Goal: Information Seeking & Learning: Learn about a topic

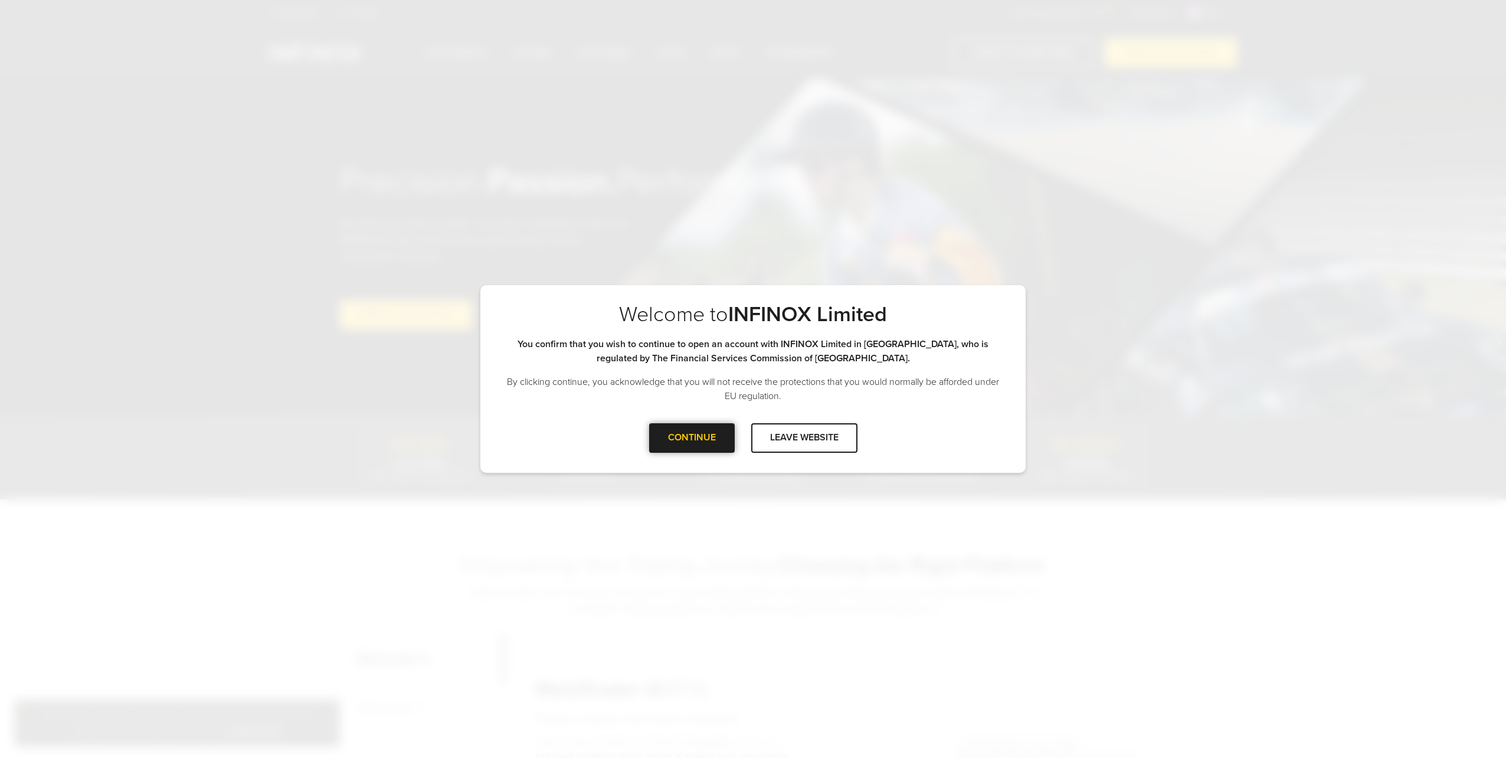
click at [689, 435] on div "CONTINUE" at bounding box center [692, 437] width 86 height 29
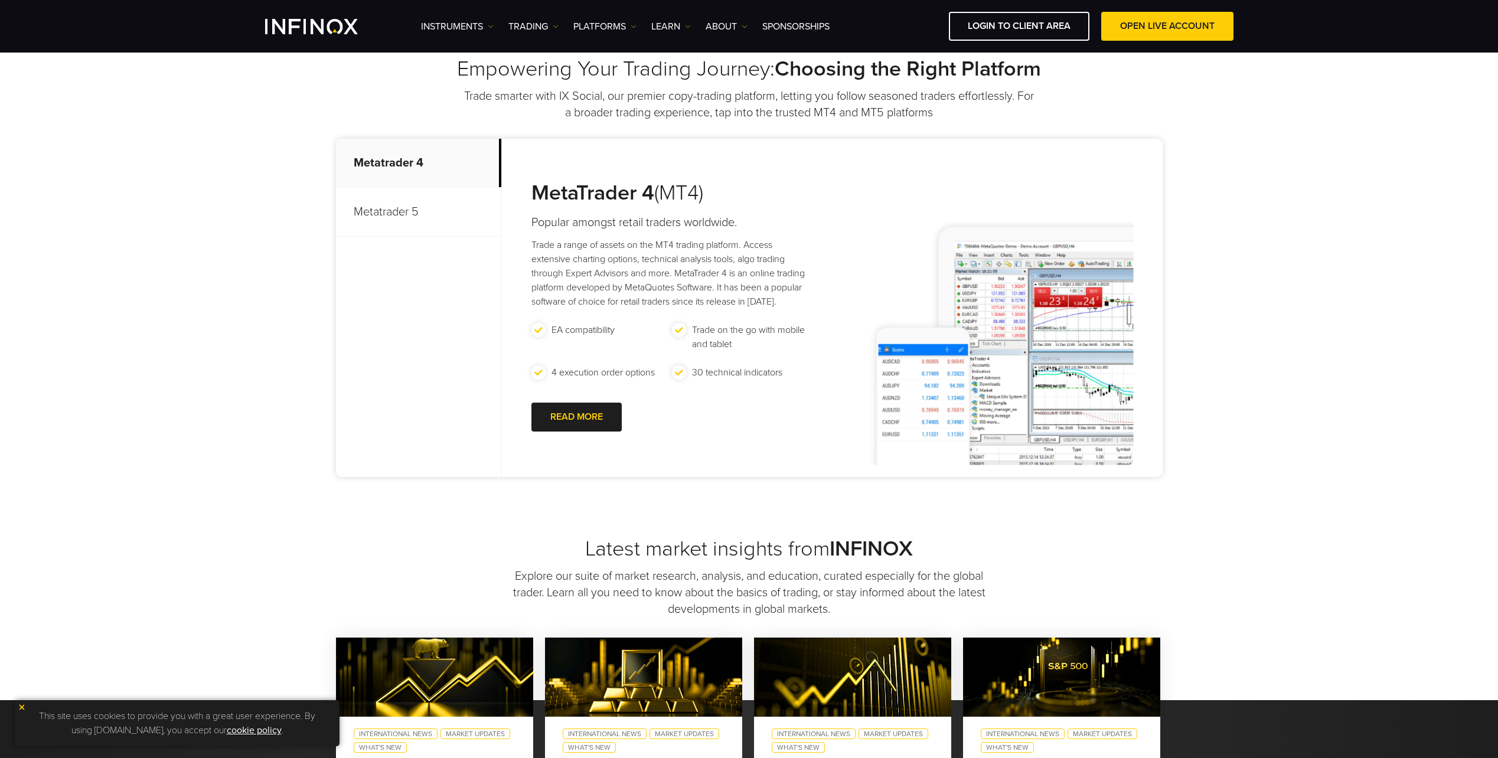
scroll to position [469, 0]
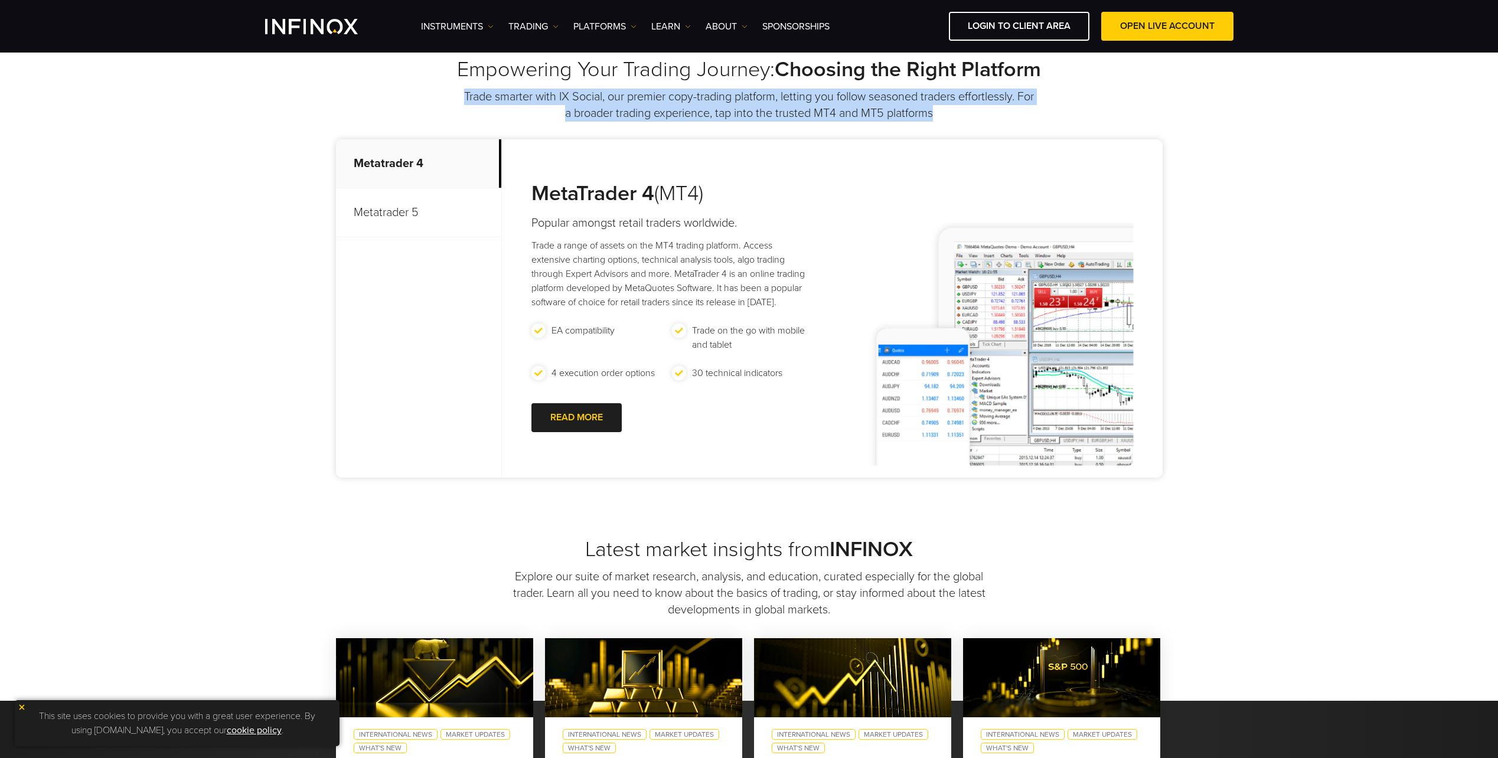
drag, startPoint x: 959, startPoint y: 115, endPoint x: 469, endPoint y: 97, distance: 490.9
click at [469, 97] on p "Trade smarter with IX Social, our premier copy-trading platform, letting you fo…" at bounding box center [749, 105] width 573 height 33
copy p "Trade smarter with IX Social, our premier copy-trading platform, letting you fo…"
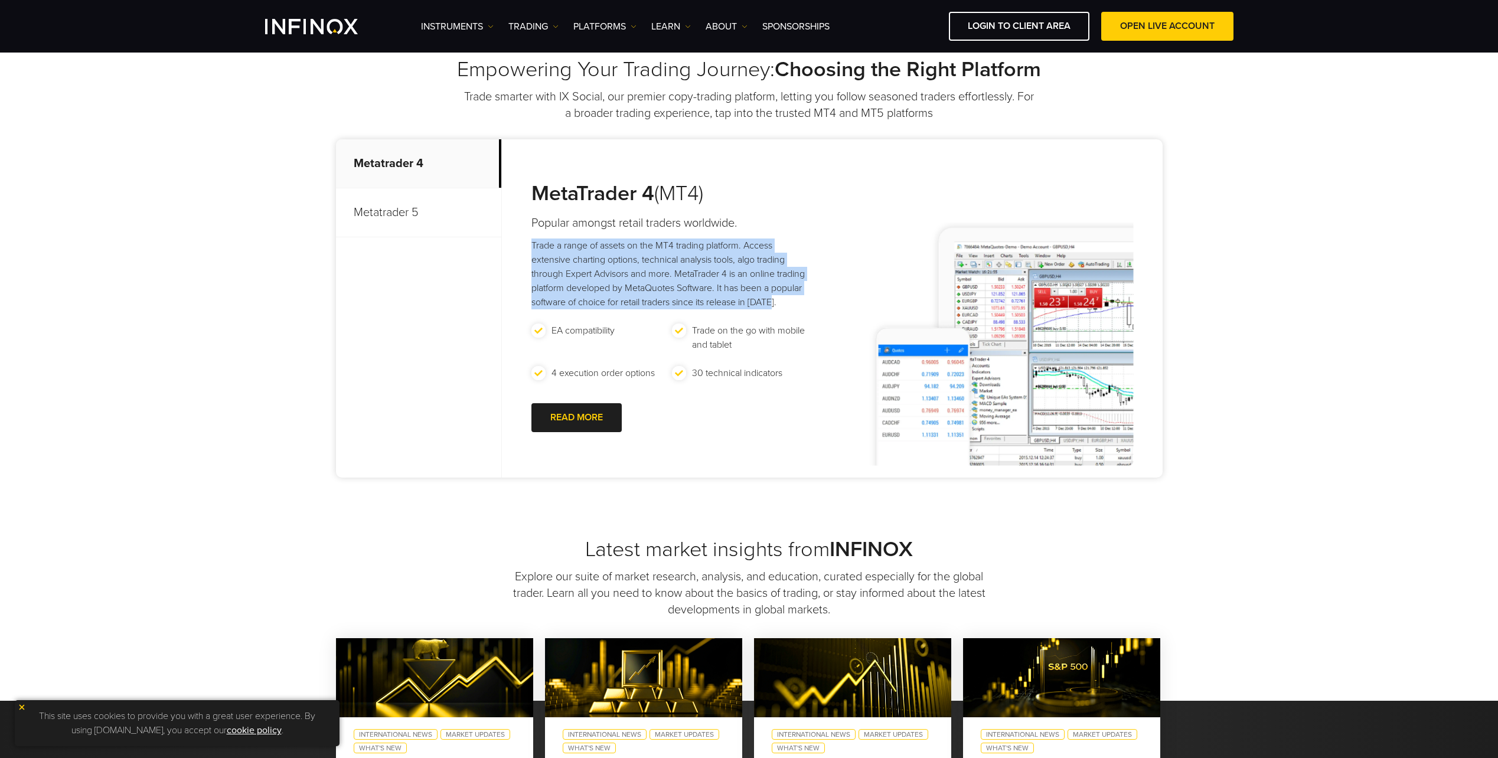
drag, startPoint x: 533, startPoint y: 242, endPoint x: 782, endPoint y: 305, distance: 256.3
click at [782, 305] on p "Trade a range of assets on the MT4 trading platform. Access extensive charting …" at bounding box center [672, 273] width 282 height 71
copy p "Trade a range of assets on the MT4 trading platform. Access extensive charting …"
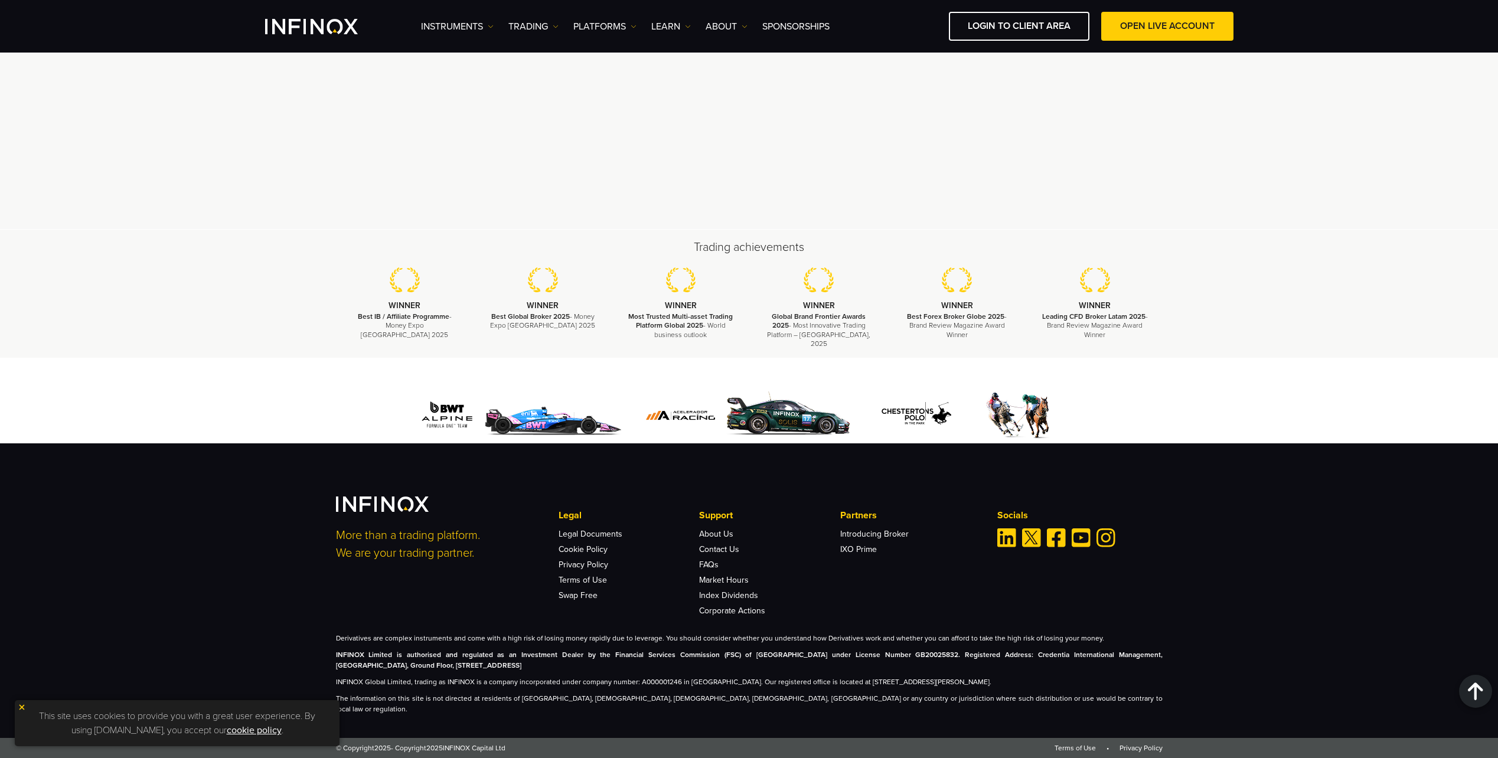
scroll to position [3330, 0]
drag, startPoint x: 859, startPoint y: 665, endPoint x: 774, endPoint y: 667, distance: 85.0
click at [774, 667] on strong "INFINOX Limited is authorised and regulated as an Investment Dealer by the Fina…" at bounding box center [749, 660] width 826 height 19
click at [1071, 671] on p "INFINOX Limited is authorised and regulated as an Investment Dealer by the Fina…" at bounding box center [749, 659] width 826 height 21
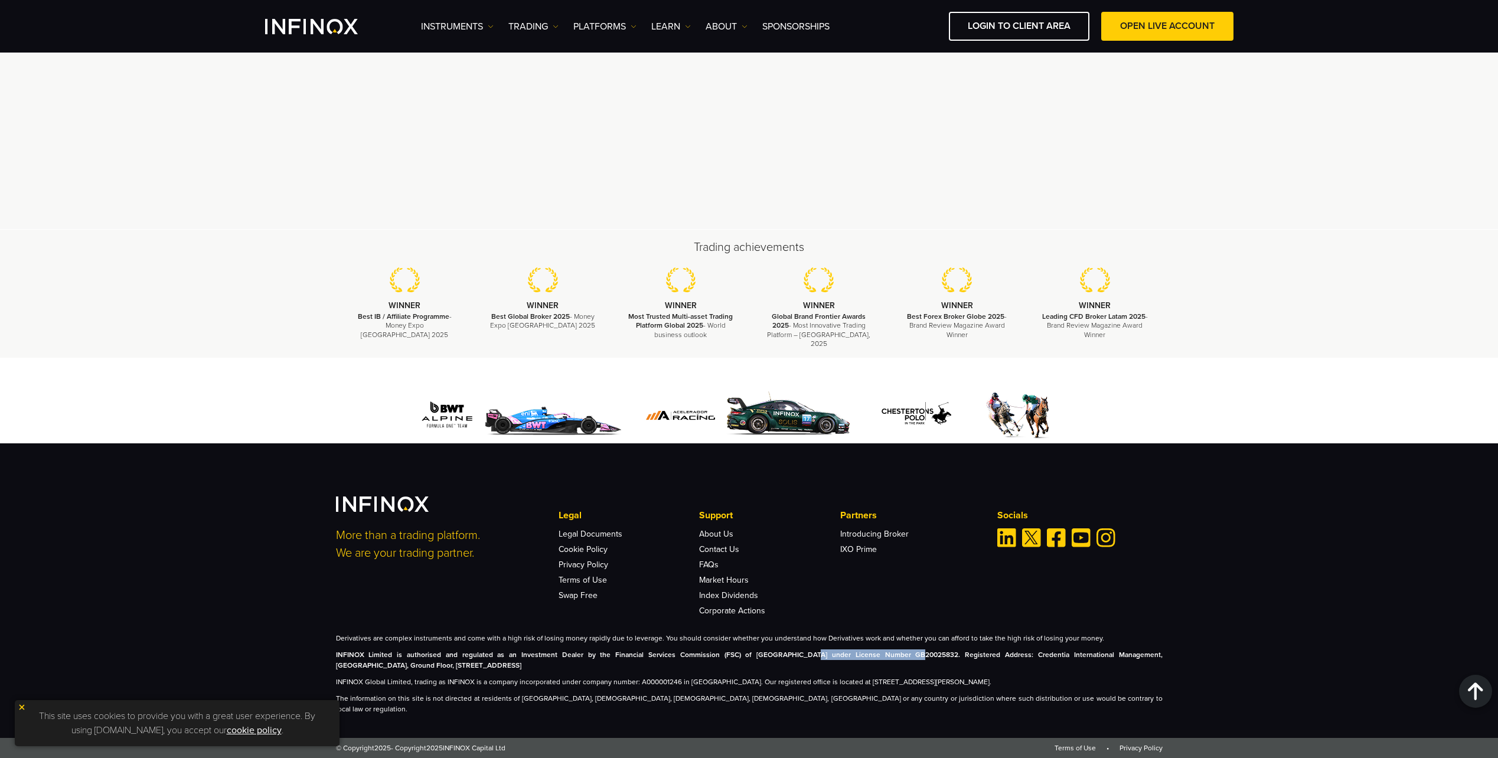
drag, startPoint x: 759, startPoint y: 664, endPoint x: 858, endPoint y: 661, distance: 99.2
click at [858, 661] on strong "INFINOX Limited is authorised and regulated as an Investment Dealer by the Fina…" at bounding box center [749, 660] width 826 height 19
click at [858, 662] on strong "INFINOX Limited is authorised and regulated as an Investment Dealer by the Fina…" at bounding box center [749, 660] width 826 height 19
